Goal: Task Accomplishment & Management: Manage account settings

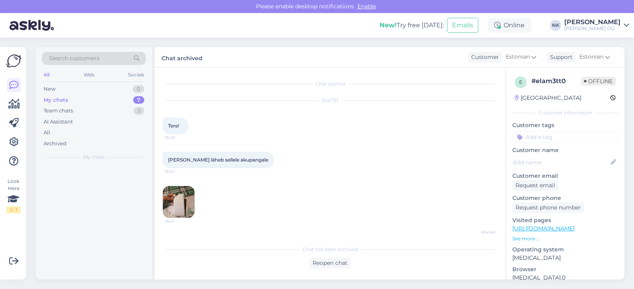
scroll to position [1765, 0]
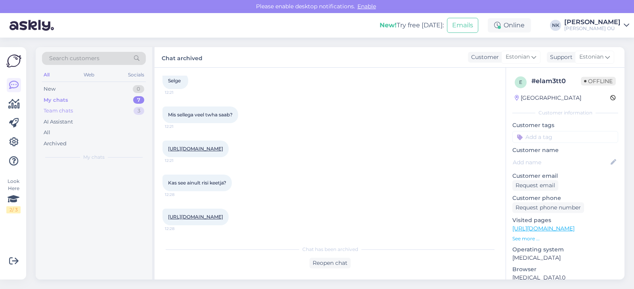
click at [123, 113] on div "Team chats 3" at bounding box center [94, 110] width 104 height 11
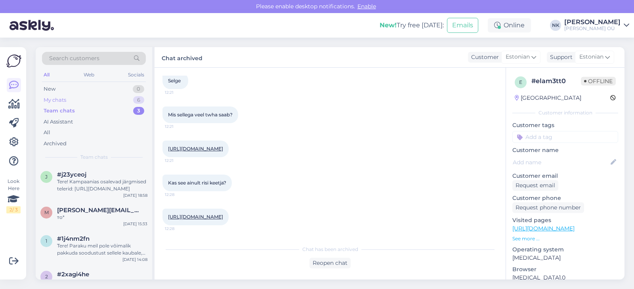
click at [111, 103] on div "My chats 6" at bounding box center [94, 100] width 104 height 11
click at [104, 184] on div "Tere! Kampaanias osalevad järgmised telerid: [URL][DOMAIN_NAME]" at bounding box center [102, 185] width 90 height 14
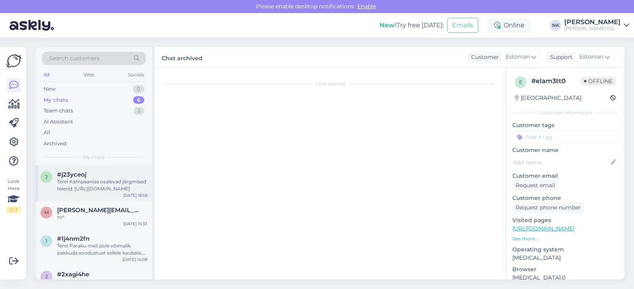
scroll to position [44, 0]
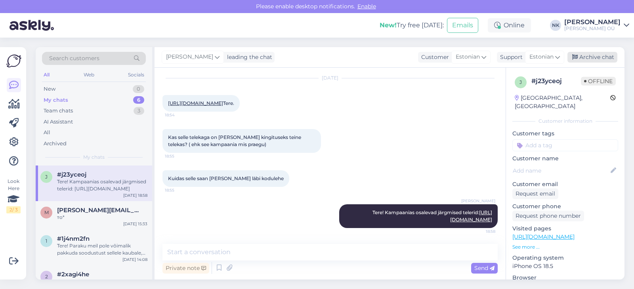
click at [595, 60] on div "Archive chat" at bounding box center [592, 57] width 50 height 11
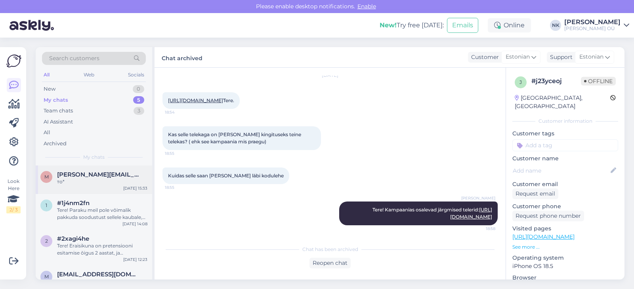
click at [110, 183] on div "то*" at bounding box center [102, 181] width 90 height 7
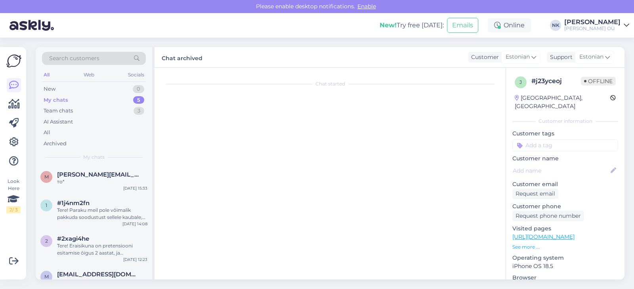
scroll to position [207, 0]
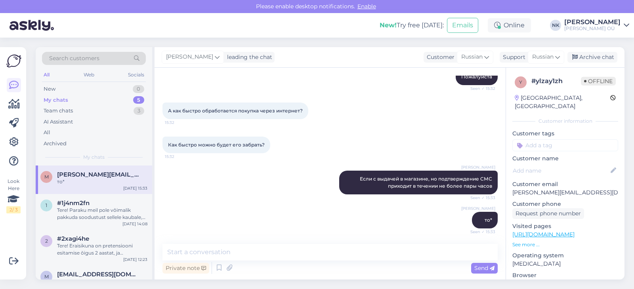
click at [572, 65] on div "[PERSON_NAME] leading the chat Customer Russian Support Russian Archive chat" at bounding box center [389, 57] width 470 height 21
click at [579, 59] on div "Archive chat" at bounding box center [592, 57] width 50 height 11
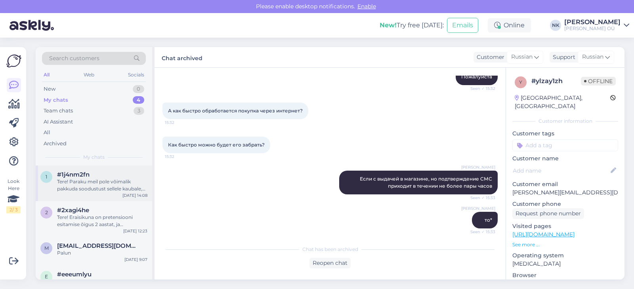
click at [106, 184] on div "Tere! Paraku meil pole võimalik pakkuda soodustust sellele kaubale, tuleb arves…" at bounding box center [102, 185] width 90 height 14
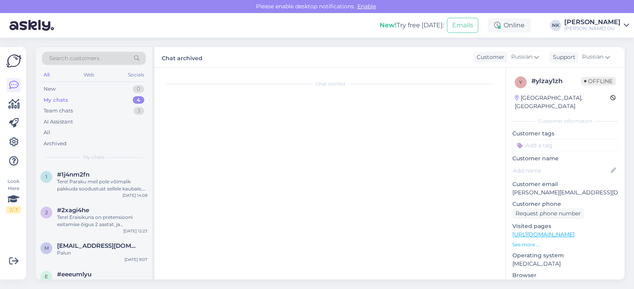
scroll to position [0, 0]
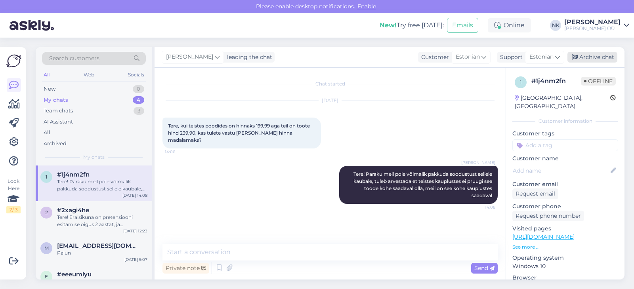
click at [592, 56] on div "Archive chat" at bounding box center [592, 57] width 50 height 11
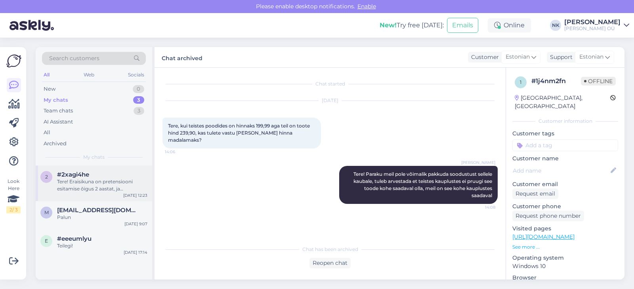
click at [82, 198] on div "2 #2xagi4he Tere! Eraisikuna on pretensiooni esitamise õigus 2 aastat, ja ettev…" at bounding box center [94, 184] width 116 height 36
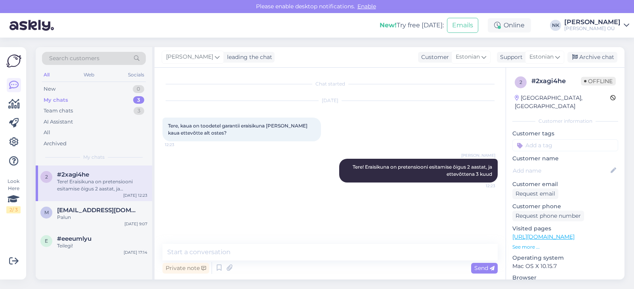
click at [620, 53] on div "[PERSON_NAME] leading the chat Customer Estonian Support Estonian Archive chat" at bounding box center [389, 57] width 470 height 21
click at [609, 55] on div "Archive chat" at bounding box center [592, 57] width 50 height 11
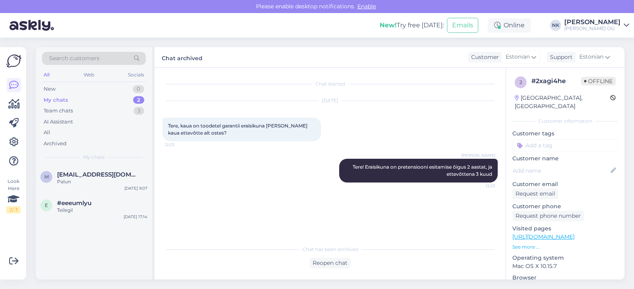
click at [92, 185] on div "Palun" at bounding box center [102, 181] width 90 height 7
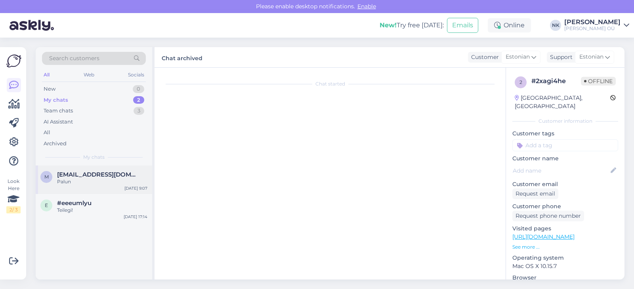
scroll to position [58, 0]
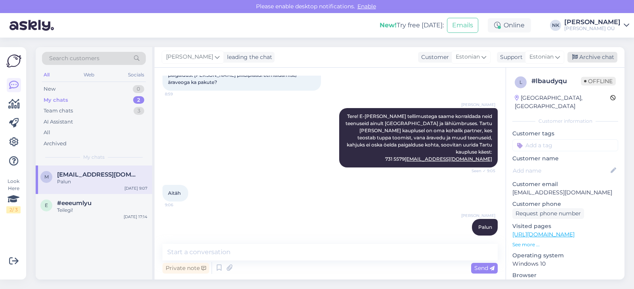
click at [585, 62] on div "Archive chat" at bounding box center [592, 57] width 50 height 11
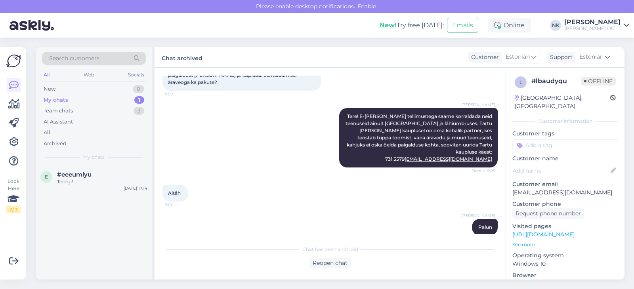
click at [77, 194] on div "e #eeeumlyu Teilegi! [DATE] 17:14" at bounding box center [94, 223] width 116 height 114
click at [79, 188] on div "e #eeeumlyu Teilegi! [DATE] 17:14" at bounding box center [94, 180] width 116 height 29
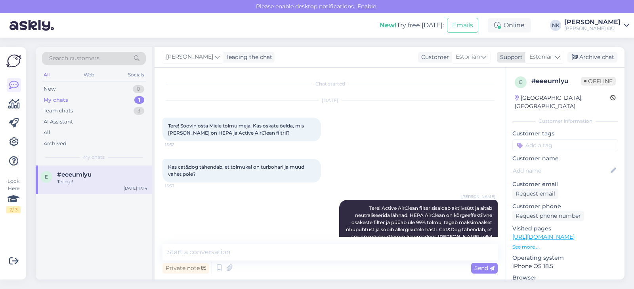
scroll to position [786, 0]
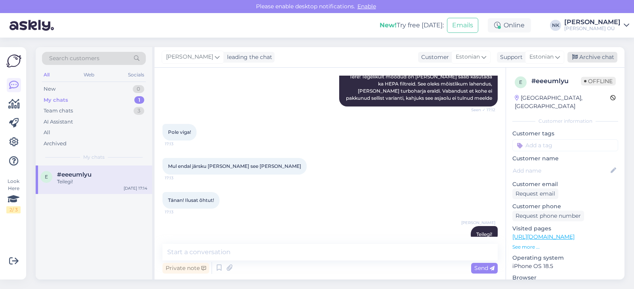
click at [610, 57] on div "Archive chat" at bounding box center [592, 57] width 50 height 11
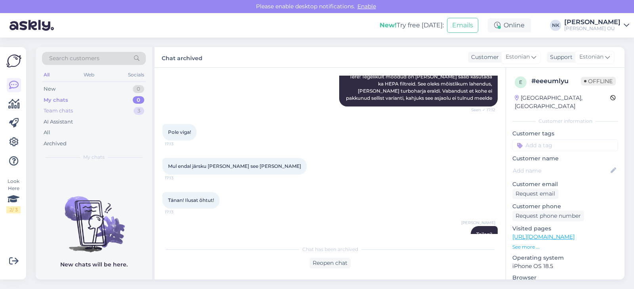
click at [116, 108] on div "Team chats 3" at bounding box center [94, 110] width 104 height 11
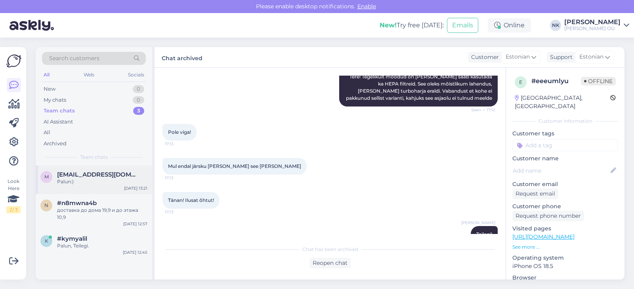
click at [120, 183] on div "Palun:)" at bounding box center [102, 181] width 90 height 7
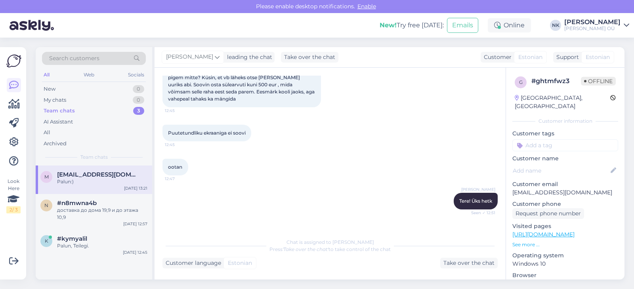
scroll to position [0, 0]
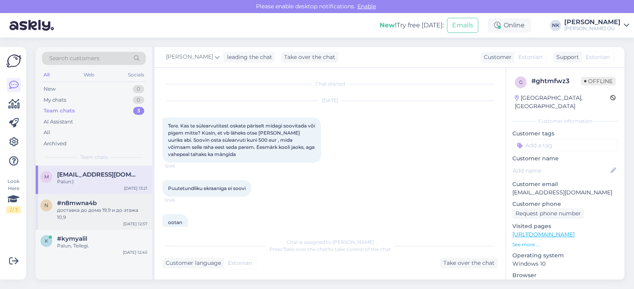
click at [96, 208] on div "доставка до дома 19,9 и до этажа 10,9" at bounding box center [102, 214] width 90 height 14
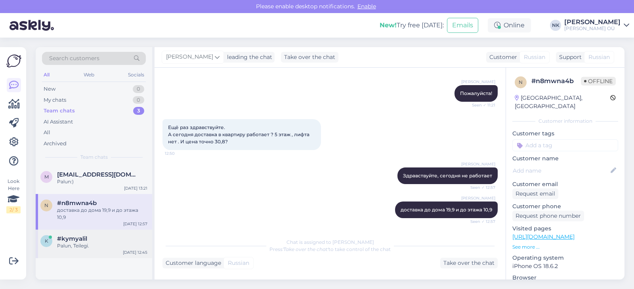
click at [90, 250] on div "k #kymyalil Palun, Teilegi. [DATE] 12:45" at bounding box center [94, 244] width 116 height 29
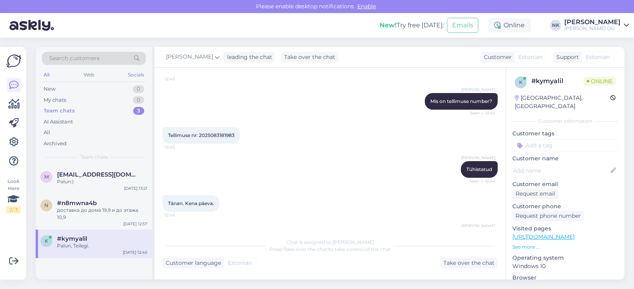
scroll to position [393, 0]
